Goal: Transaction & Acquisition: Purchase product/service

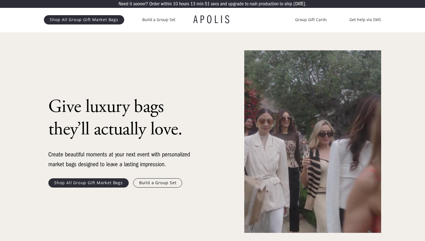
click at [113, 182] on link "Shop All Group Gift Market Bags" at bounding box center [88, 182] width 80 height 9
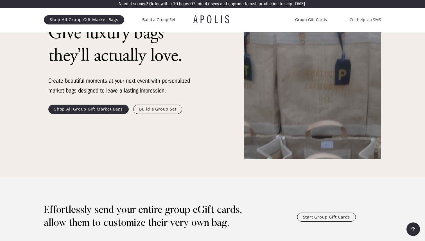
scroll to position [81, 0]
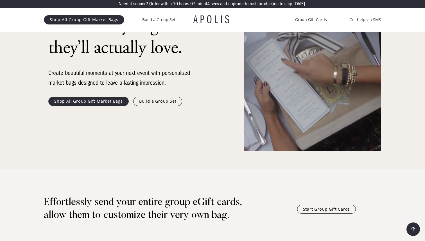
click at [92, 99] on link "Shop All Group Gift Market Bags" at bounding box center [88, 101] width 80 height 9
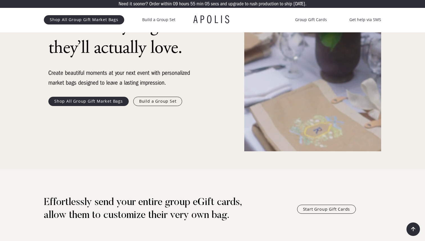
click at [97, 99] on link "Shop All Group Gift Market Bags" at bounding box center [88, 101] width 80 height 9
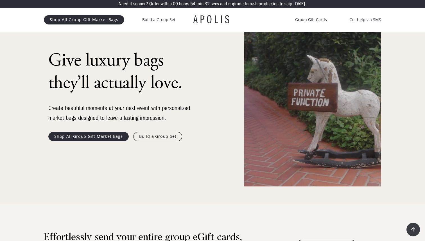
scroll to position [0, 0]
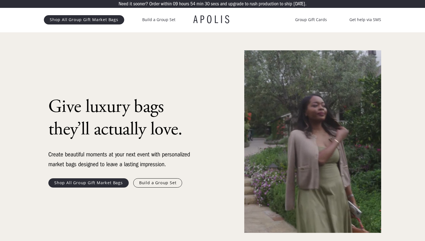
click at [81, 21] on link "Shop All Group Gift Market Bags" at bounding box center [84, 19] width 80 height 9
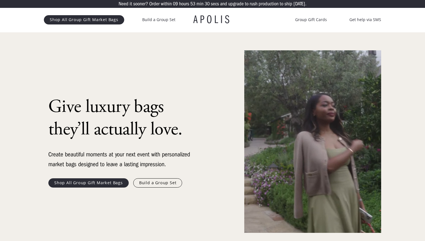
click at [106, 181] on link "Shop All Group Gift Market Bags" at bounding box center [88, 182] width 80 height 9
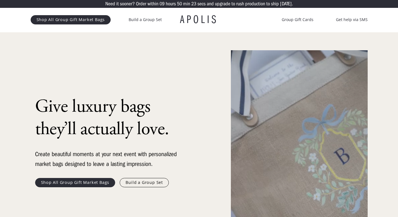
click at [83, 183] on link "Shop All Group Gift Market Bags" at bounding box center [75, 182] width 80 height 9
